Goal: Task Accomplishment & Management: Manage account settings

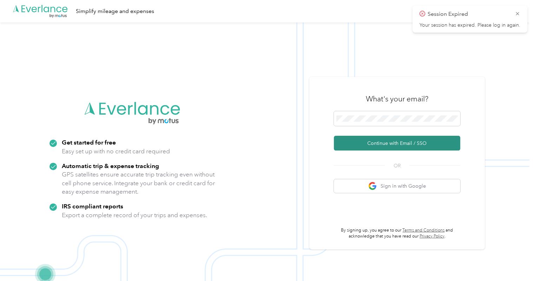
click at [390, 144] on button "Continue with Email / SSO" at bounding box center [397, 143] width 126 height 15
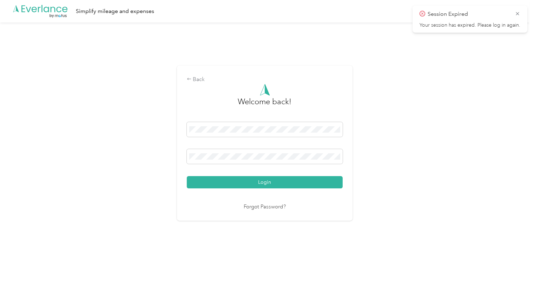
click at [277, 183] on button "Login" at bounding box center [265, 182] width 156 height 12
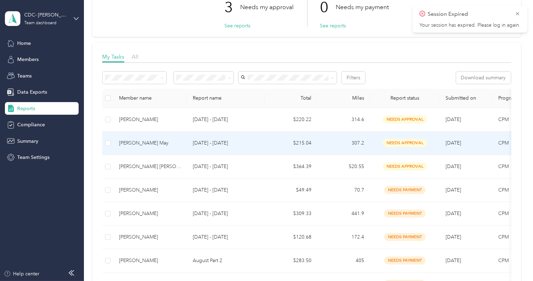
scroll to position [64, 0]
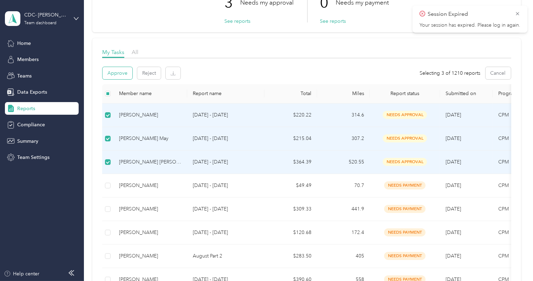
click at [120, 72] on button "Approve" at bounding box center [118, 73] width 30 height 12
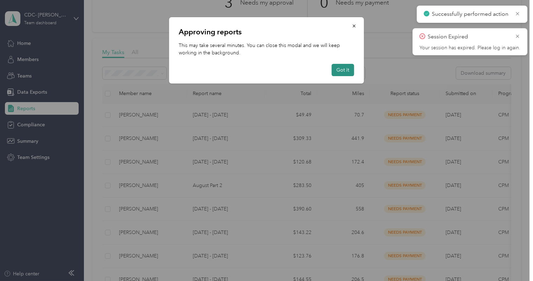
click at [341, 68] on button "Got it" at bounding box center [343, 70] width 22 height 12
